Goal: Task Accomplishment & Management: Complete application form

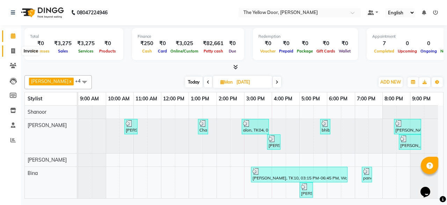
click at [13, 52] on icon at bounding box center [13, 50] width 4 height 5
select select "service"
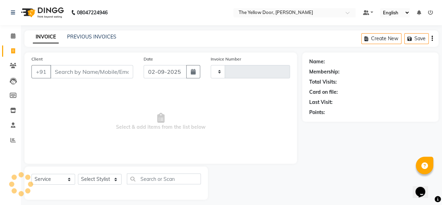
type input "02485"
select select "5650"
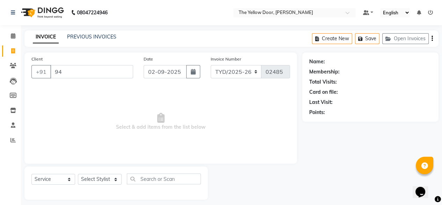
type input "9"
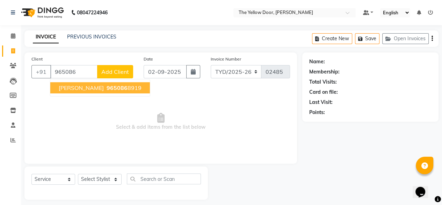
click at [70, 86] on span "[PERSON_NAME]" at bounding box center [81, 87] width 45 height 7
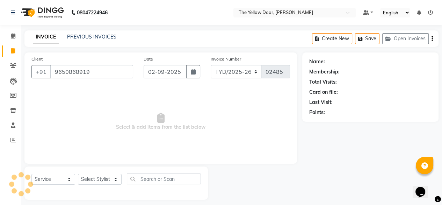
type input "9650868919"
select select "1: Object"
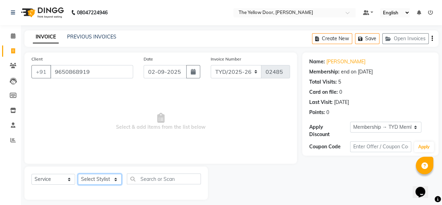
click at [98, 179] on select "Select Stylist [PERSON_NAME] [PERSON_NAME] [PERSON_NAME] Housekeeping Manager […" at bounding box center [100, 179] width 44 height 11
select select "51707"
click at [78, 174] on select "Select Stylist [PERSON_NAME] [PERSON_NAME] [PERSON_NAME] Housekeeping Manager […" at bounding box center [100, 179] width 44 height 11
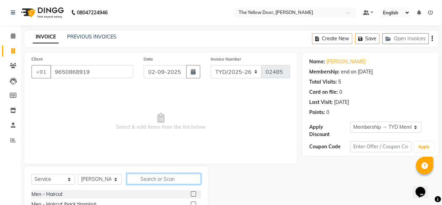
click at [173, 178] on input "text" at bounding box center [164, 178] width 74 height 11
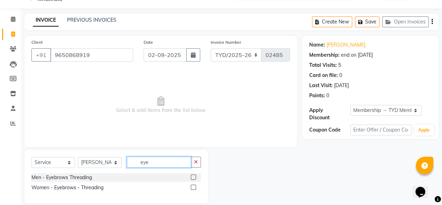
scroll to position [26, 0]
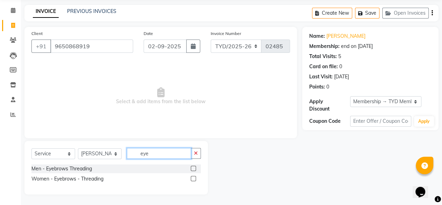
type input "eye"
click at [194, 178] on label at bounding box center [193, 178] width 5 height 5
click at [194, 178] on input "checkbox" at bounding box center [193, 178] width 5 height 5
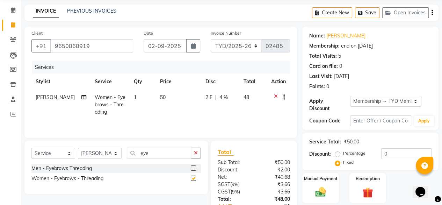
checkbox input "false"
click at [159, 153] on input "eye" at bounding box center [159, 152] width 64 height 11
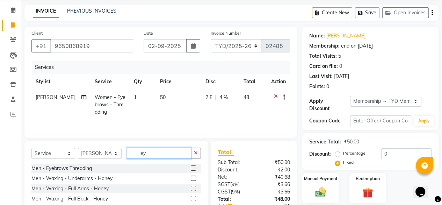
type input "e"
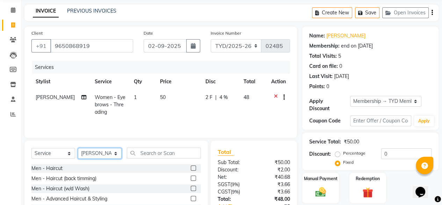
click at [105, 155] on select "Select Stylist [PERSON_NAME] [PERSON_NAME] [PERSON_NAME] Housekeeping Manager […" at bounding box center [100, 153] width 44 height 11
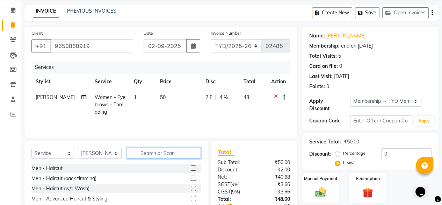
click at [160, 152] on input "text" at bounding box center [164, 152] width 74 height 11
click at [130, 96] on td "1" at bounding box center [143, 104] width 26 height 30
select select "51707"
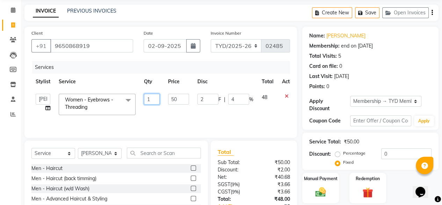
click at [153, 99] on input "1" at bounding box center [152, 99] width 16 height 11
type input "2"
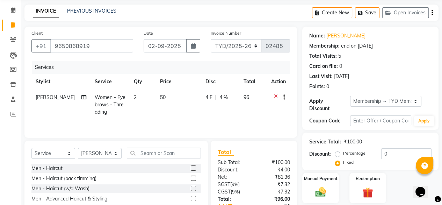
click at [171, 110] on td "50" at bounding box center [178, 104] width 45 height 30
select select "51707"
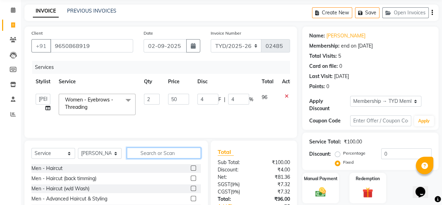
click at [162, 153] on input "text" at bounding box center [164, 152] width 74 height 11
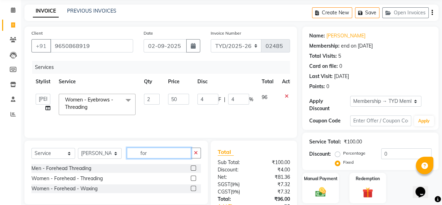
type input "for"
click at [192, 177] on label at bounding box center [193, 177] width 5 height 5
click at [192, 177] on input "checkbox" at bounding box center [193, 178] width 5 height 5
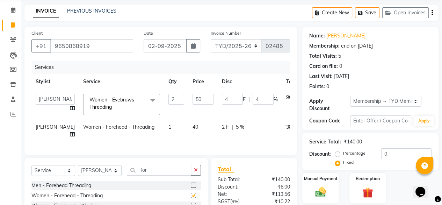
checkbox input "false"
click at [318, 189] on img at bounding box center [320, 191] width 18 height 13
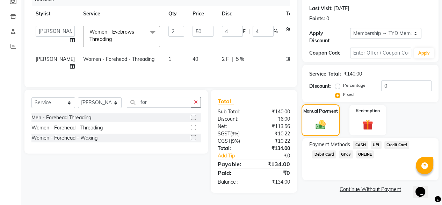
scroll to position [105, 0]
click at [374, 141] on span "UPI" at bounding box center [375, 145] width 11 height 8
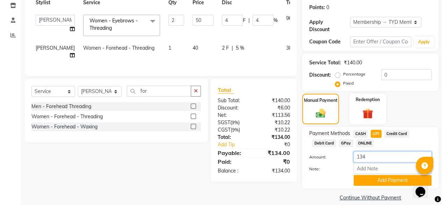
click at [370, 152] on input "134" at bounding box center [392, 156] width 78 height 11
type input "1"
type input "48"
click at [372, 175] on button "Add Payment" at bounding box center [392, 180] width 78 height 11
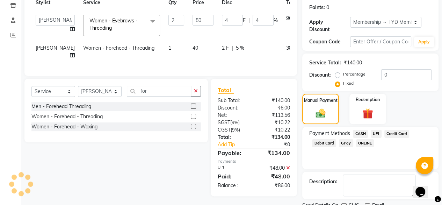
click at [361, 130] on span "CASH" at bounding box center [360, 134] width 15 height 8
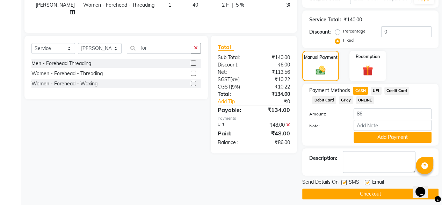
scroll to position [148, 0]
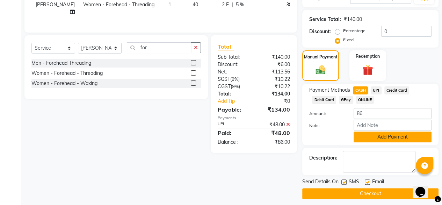
click at [383, 131] on button "Add Payment" at bounding box center [392, 136] width 78 height 11
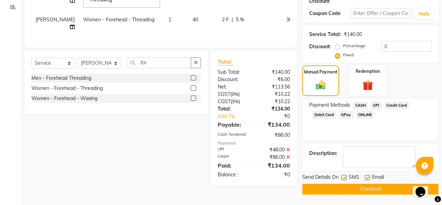
click at [353, 183] on button "Checkout" at bounding box center [370, 188] width 136 height 11
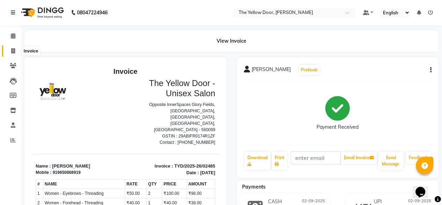
click at [15, 50] on span at bounding box center [13, 51] width 12 height 8
select select "service"
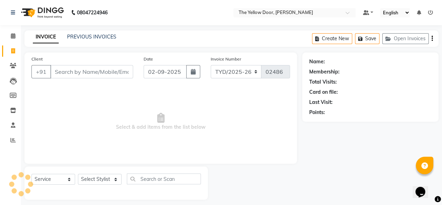
scroll to position [6, 0]
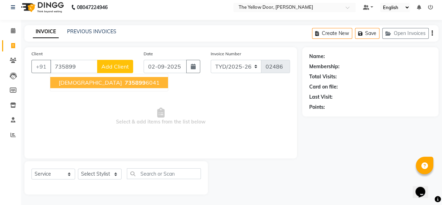
click at [123, 83] on ngb-highlight "735899 6041" at bounding box center [141, 82] width 36 height 7
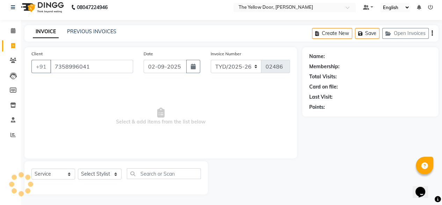
type input "7358996041"
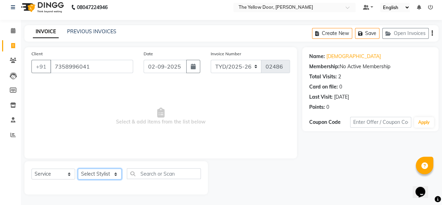
drag, startPoint x: 94, startPoint y: 172, endPoint x: 95, endPoint y: 149, distance: 23.4
click at [95, 149] on div "Client [PHONE_NUMBER] Date [DATE] Invoice Number TYD/2025-26 V/[PHONE_NUMBER] S…" at bounding box center [160, 120] width 283 height 147
select select "36569"
click at [78, 168] on select "Select Stylist [PERSON_NAME] [PERSON_NAME] [PERSON_NAME] Housekeeping Manager […" at bounding box center [100, 173] width 44 height 11
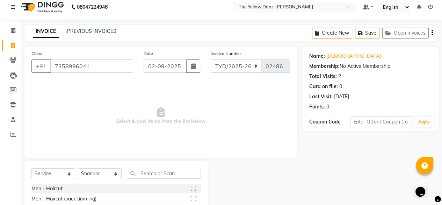
click at [93, 153] on div "Client [PHONE_NUMBER] Date [DATE] Invoice Number TYD/2025-26 V/[PHONE_NUMBER] S…" at bounding box center [160, 102] width 272 height 111
click at [52, 186] on div "Men - Haircut" at bounding box center [46, 188] width 31 height 7
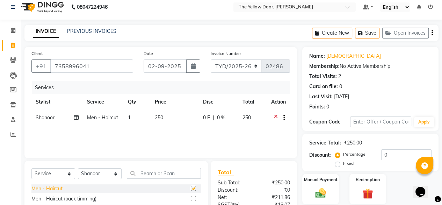
checkbox input "false"
click at [52, 186] on div "Men - [PERSON_NAME] Trimming & Styling" at bounding box center [79, 188] width 96 height 7
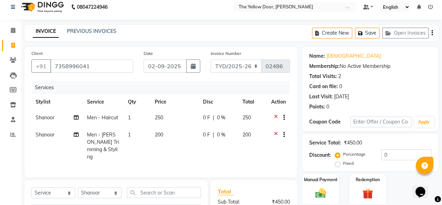
checkbox input "false"
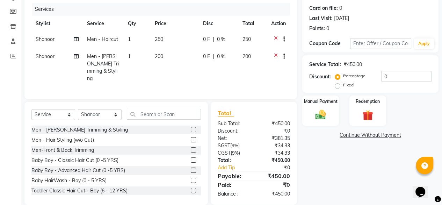
scroll to position [93, 0]
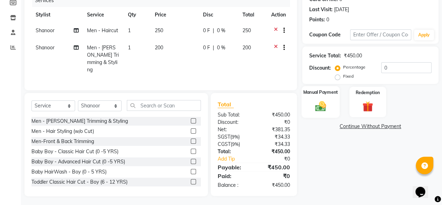
click at [321, 108] on img at bounding box center [320, 106] width 18 height 13
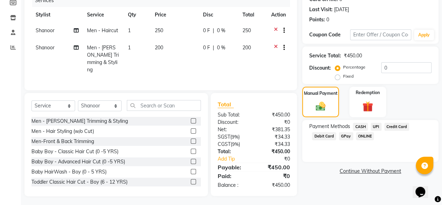
click at [378, 127] on span "UPI" at bounding box center [375, 127] width 11 height 8
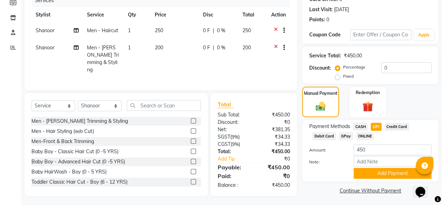
scroll to position [95, 0]
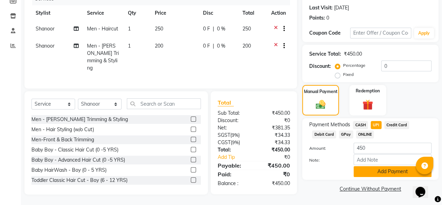
click at [376, 168] on button "Add Payment" at bounding box center [392, 171] width 78 height 11
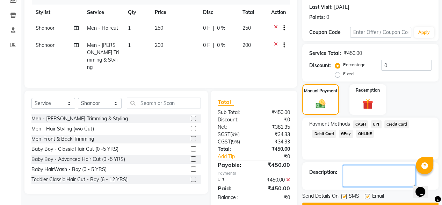
click at [376, 168] on textarea at bounding box center [379, 176] width 73 height 22
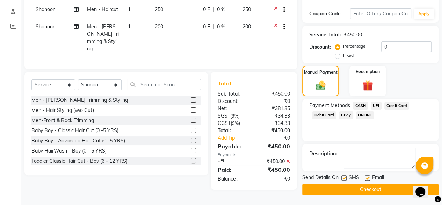
click at [342, 189] on button "Checkout" at bounding box center [370, 189] width 136 height 11
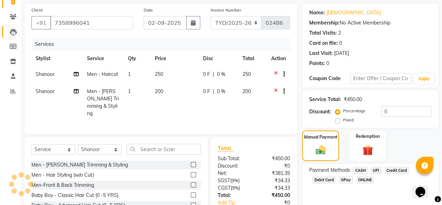
scroll to position [48, 0]
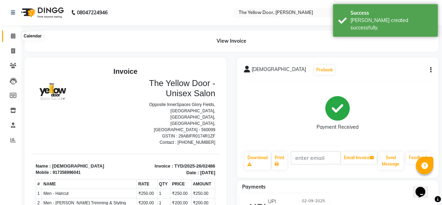
click at [9, 39] on span at bounding box center [13, 36] width 12 height 8
